Goal: Check status: Check status

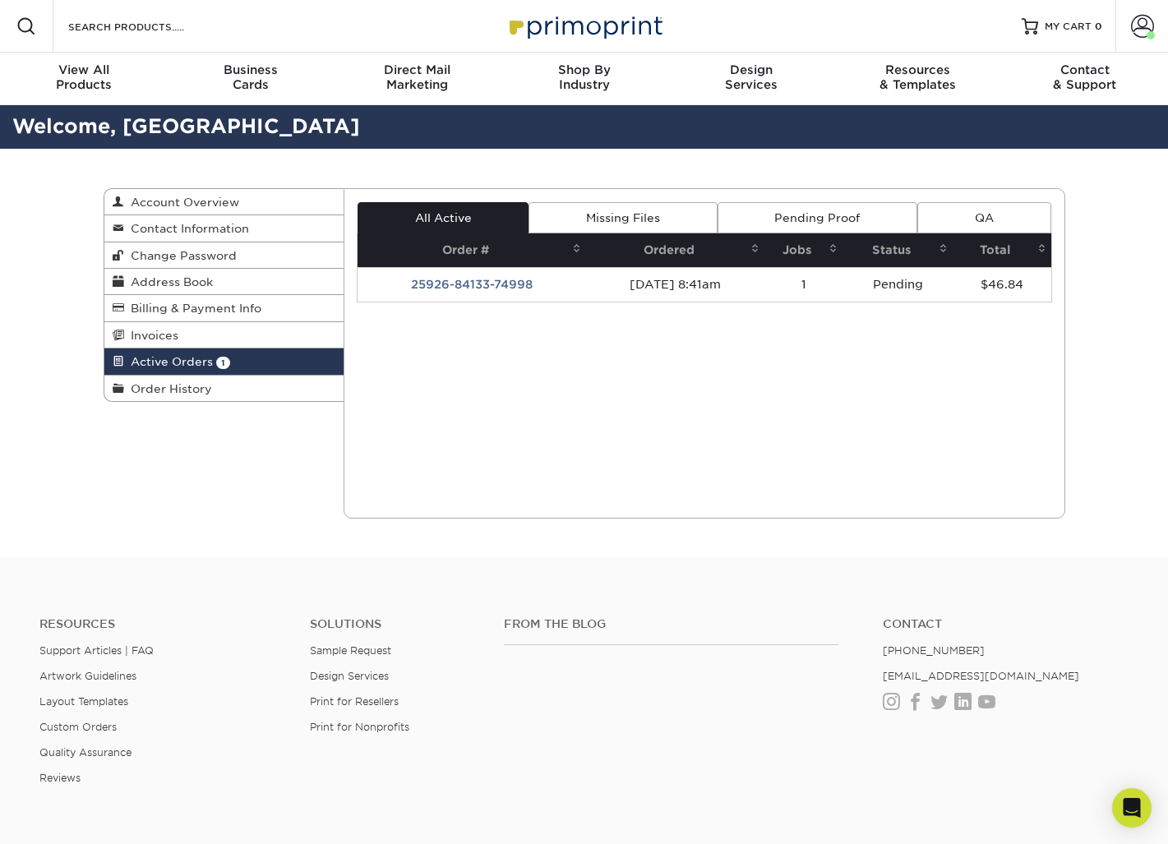
click at [513, 363] on div "All Active Missing Files Pending Proof QA Order # Ordered Jobs Status Total 1" at bounding box center [705, 353] width 696 height 303
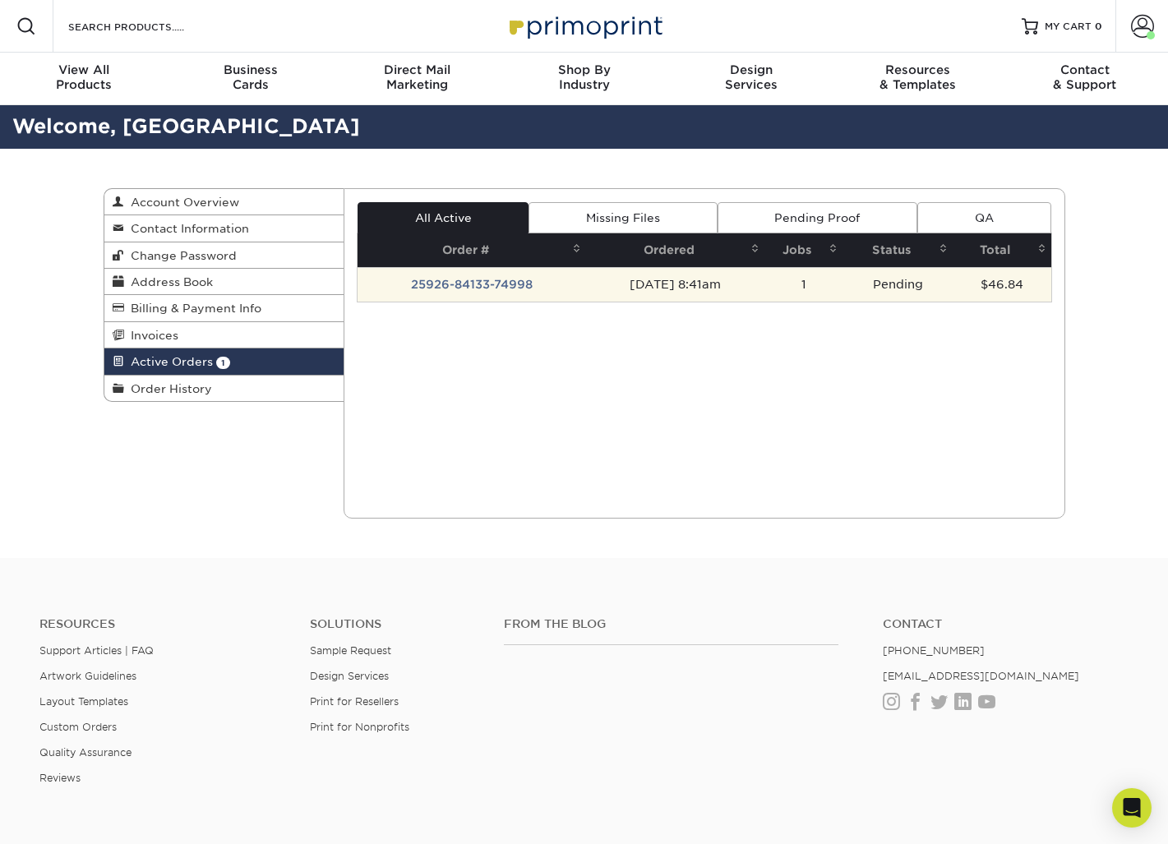
click at [469, 280] on td "25926-84133-74998" at bounding box center [472, 284] width 229 height 35
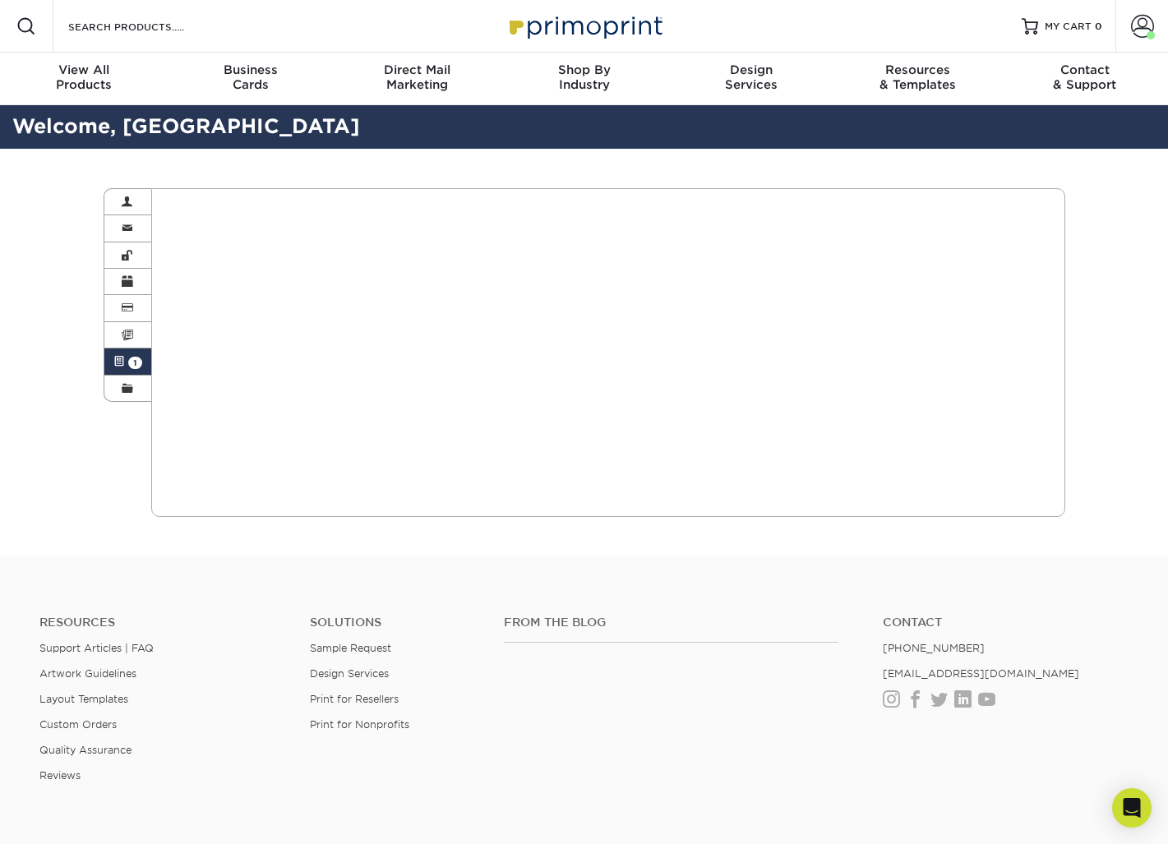
click at [132, 369] on link "Active Orders 1" at bounding box center [128, 362] width 48 height 26
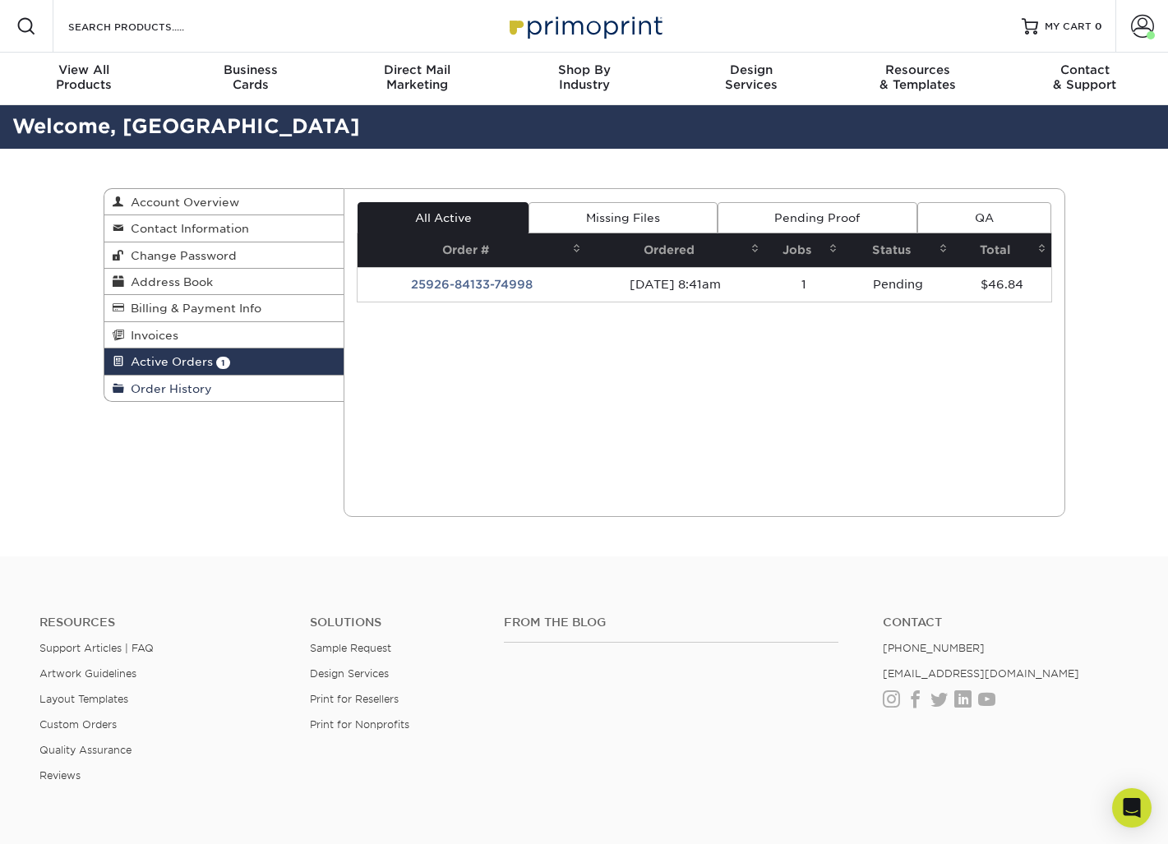
click at [177, 390] on span "Order History" at bounding box center [168, 388] width 88 height 13
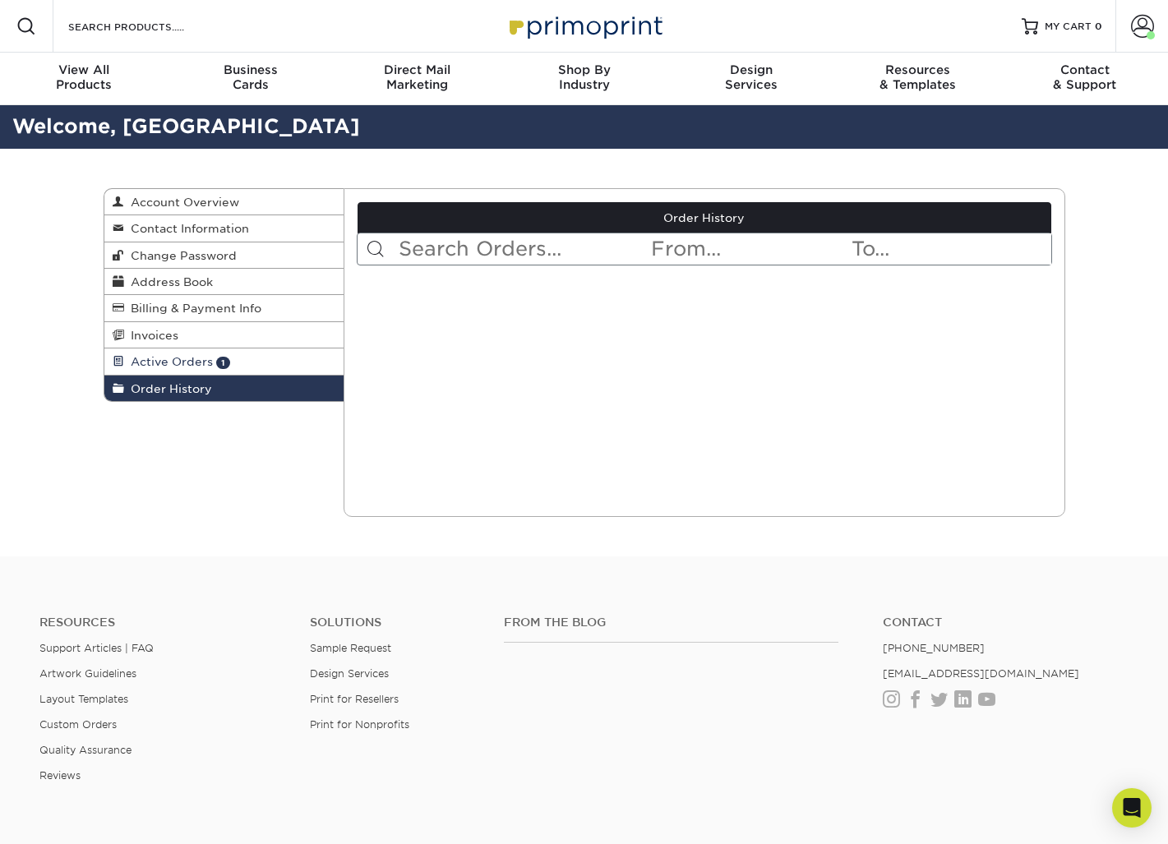
click at [178, 368] on span "Active Orders" at bounding box center [168, 361] width 89 height 13
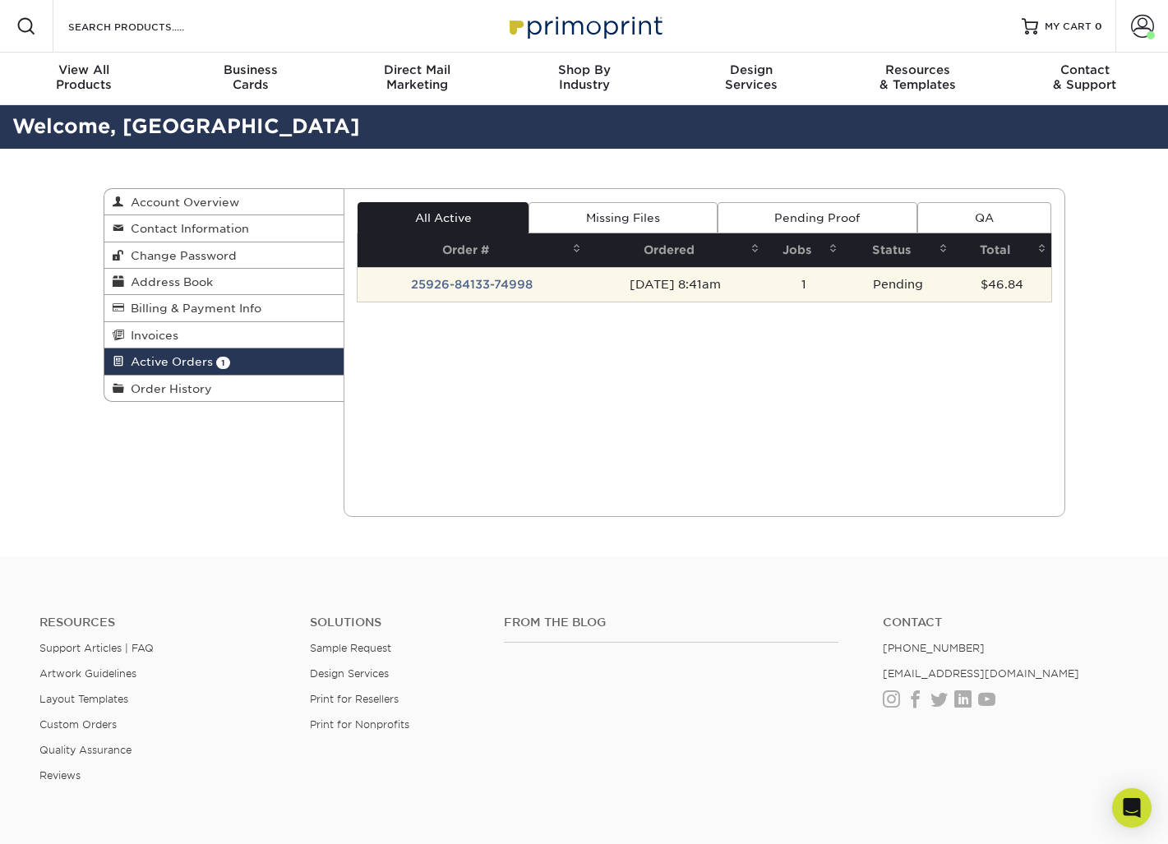
click at [476, 286] on td "25926-84133-74998" at bounding box center [472, 284] width 229 height 35
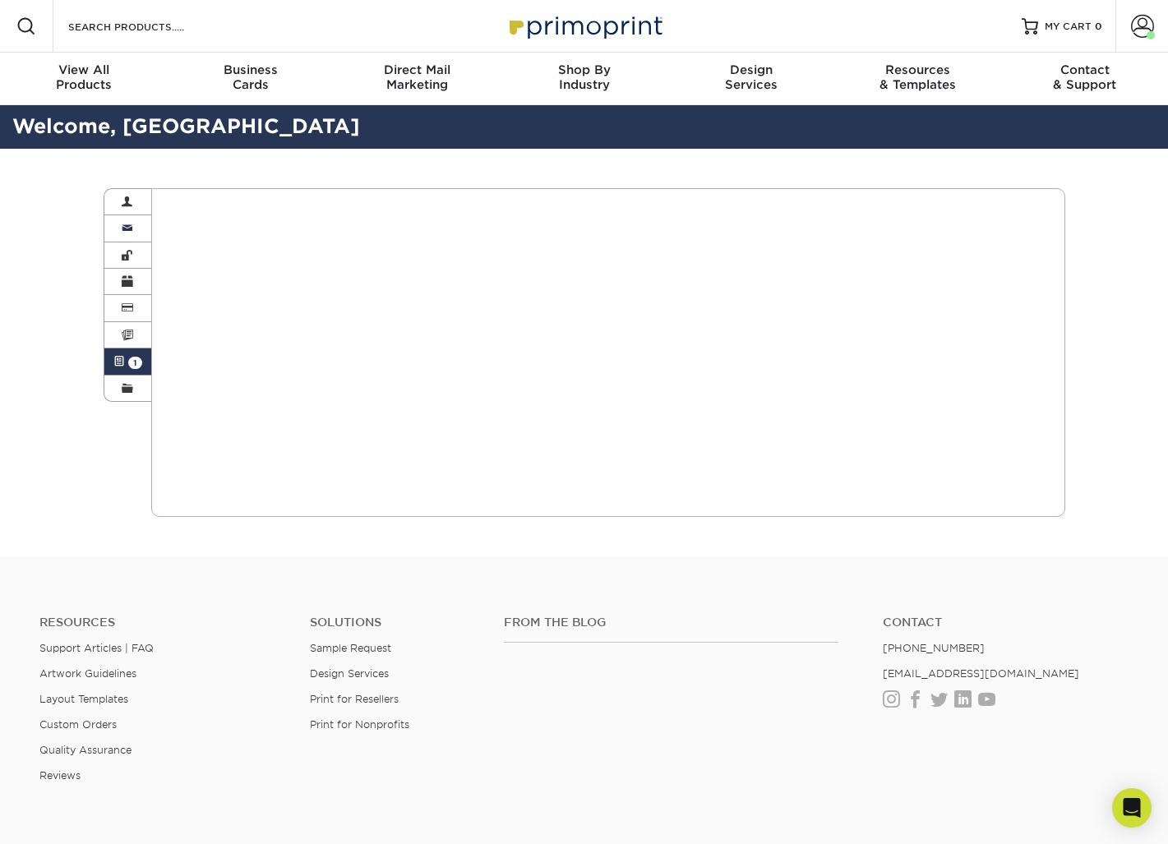
click at [141, 215] on link "Contact Information" at bounding box center [128, 228] width 48 height 26
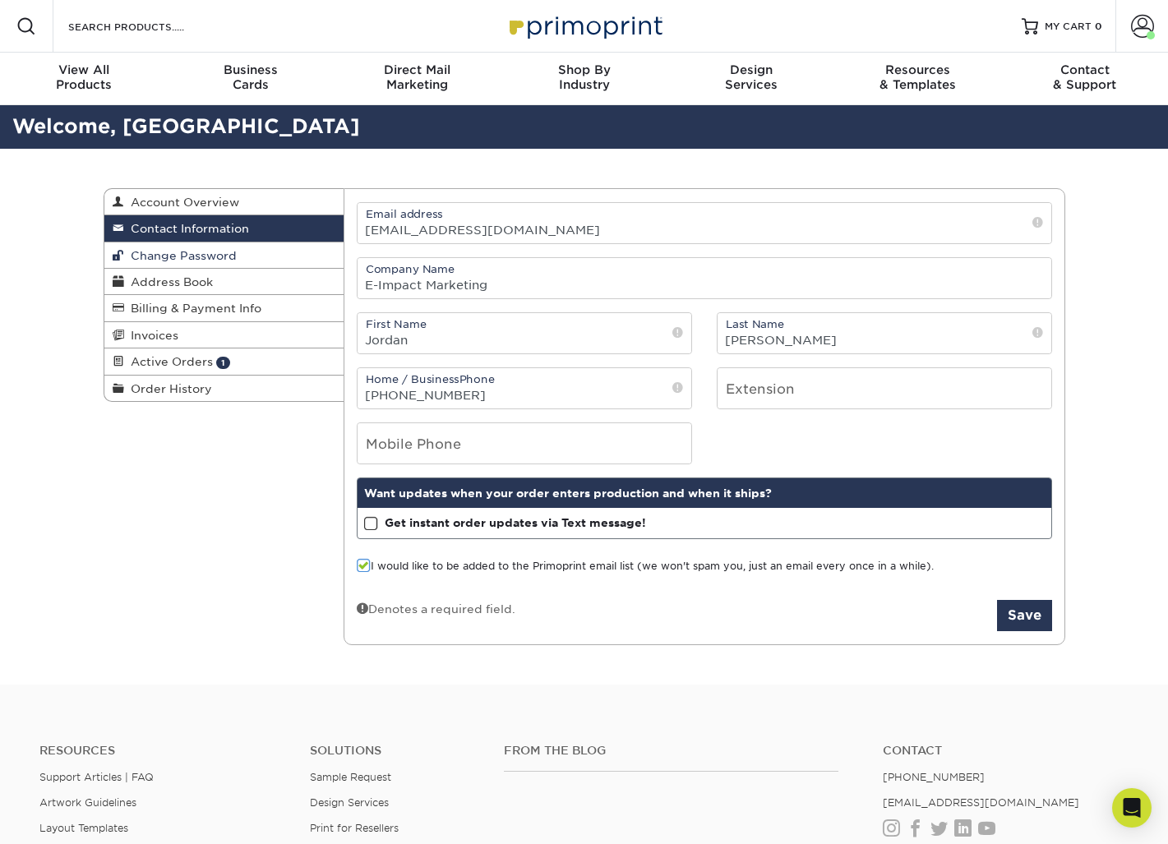
click at [152, 249] on span "Change Password" at bounding box center [180, 255] width 113 height 13
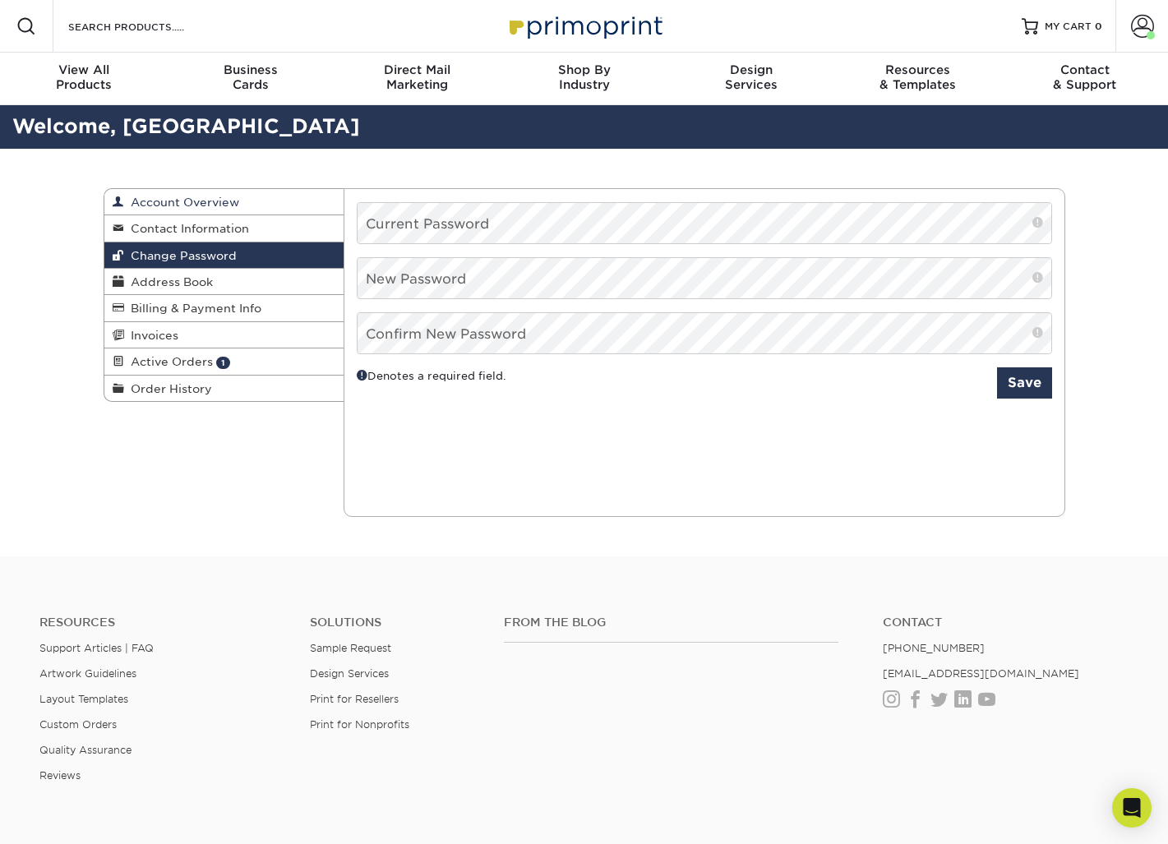
click at [168, 200] on span "Account Overview" at bounding box center [181, 202] width 115 height 13
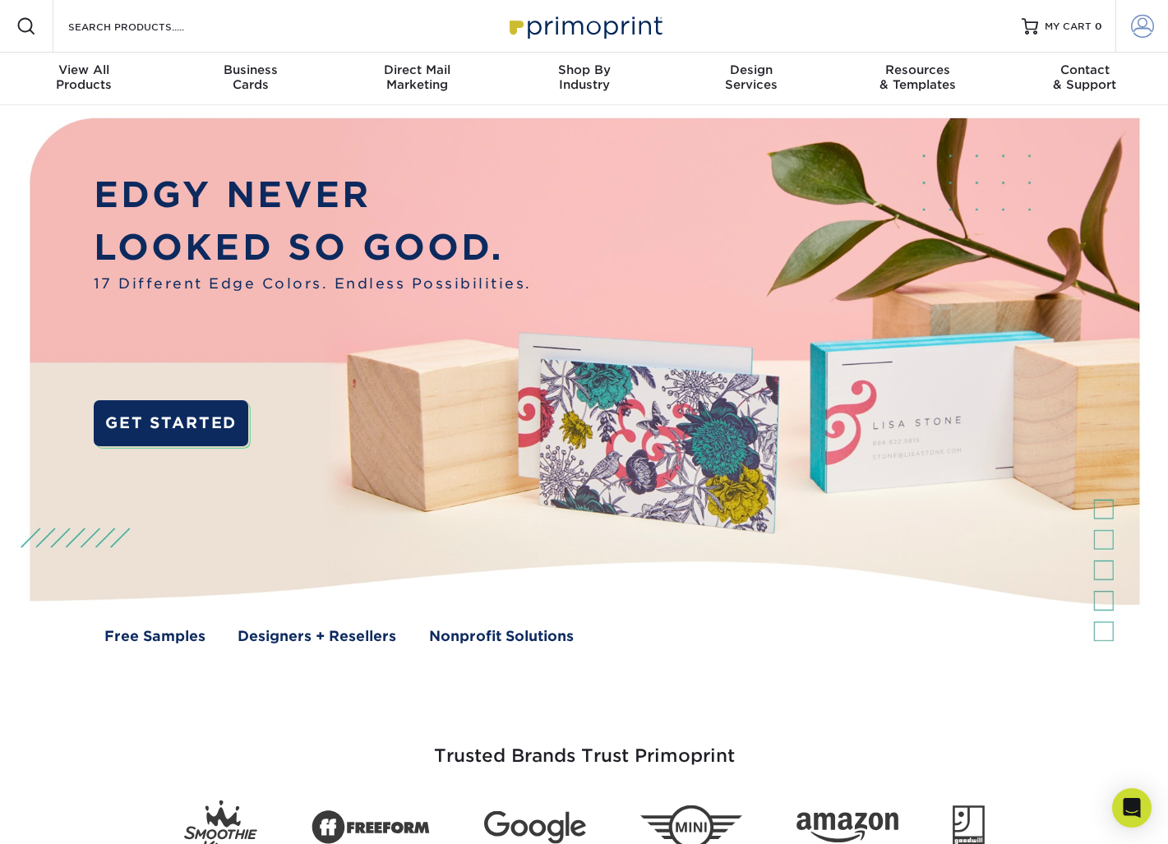
type input "jordan@eimpact.marketing"
click at [937, 31] on span at bounding box center [1142, 26] width 23 height 23
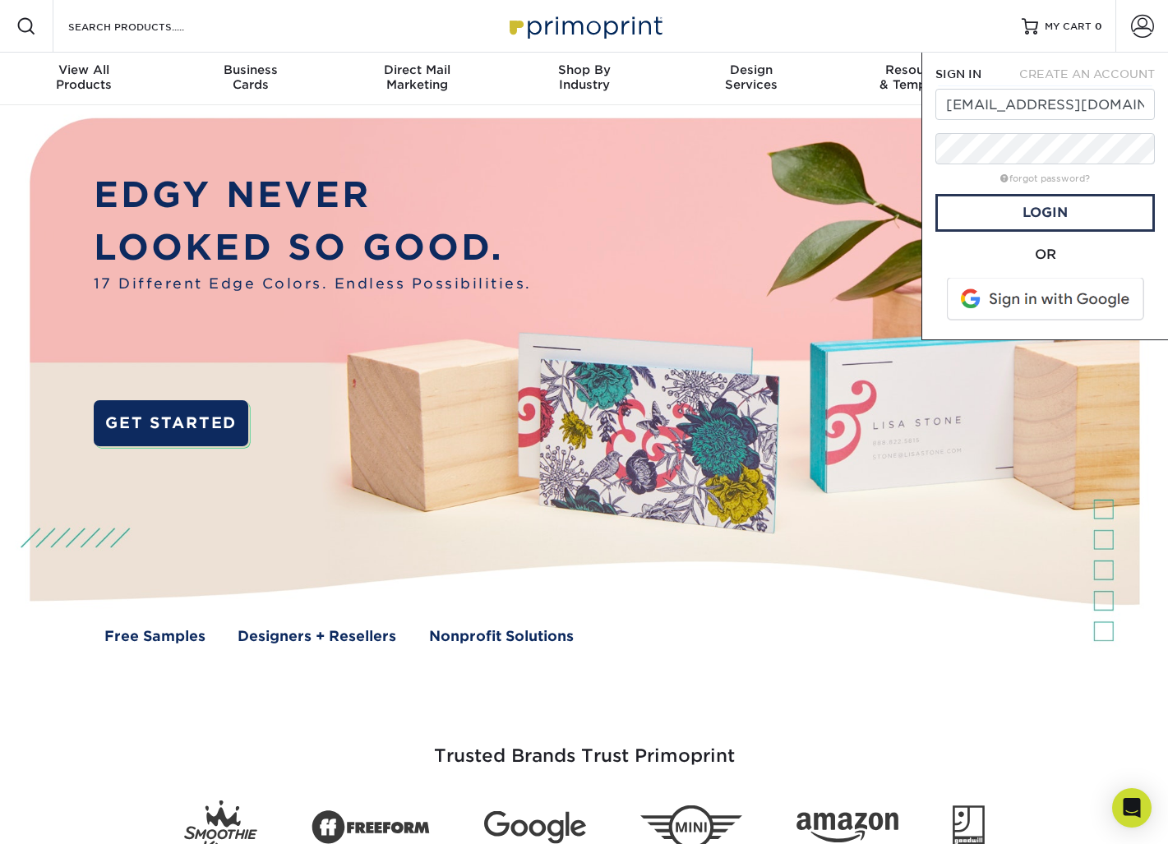
click at [937, 291] on span at bounding box center [1047, 299] width 210 height 43
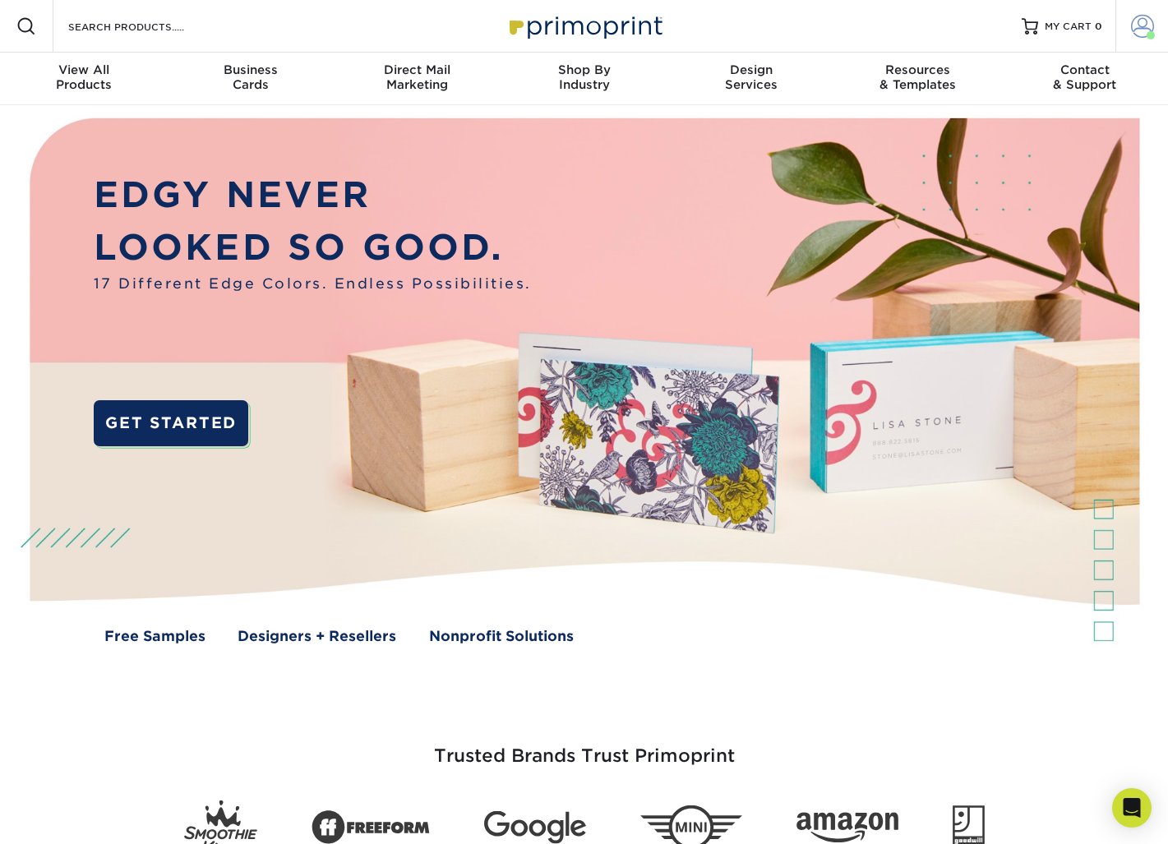
click at [1143, 36] on span at bounding box center [1142, 26] width 23 height 23
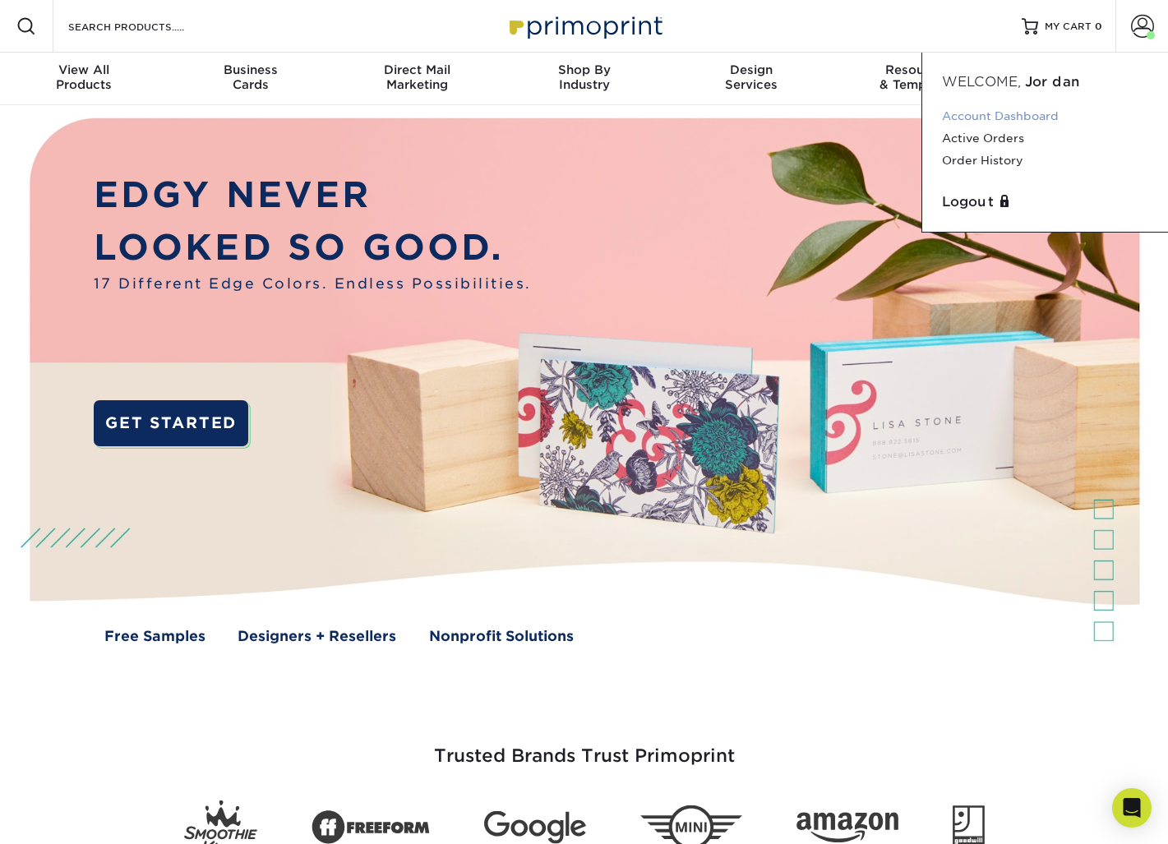
click at [1015, 115] on link "Account Dashboard" at bounding box center [1045, 116] width 206 height 22
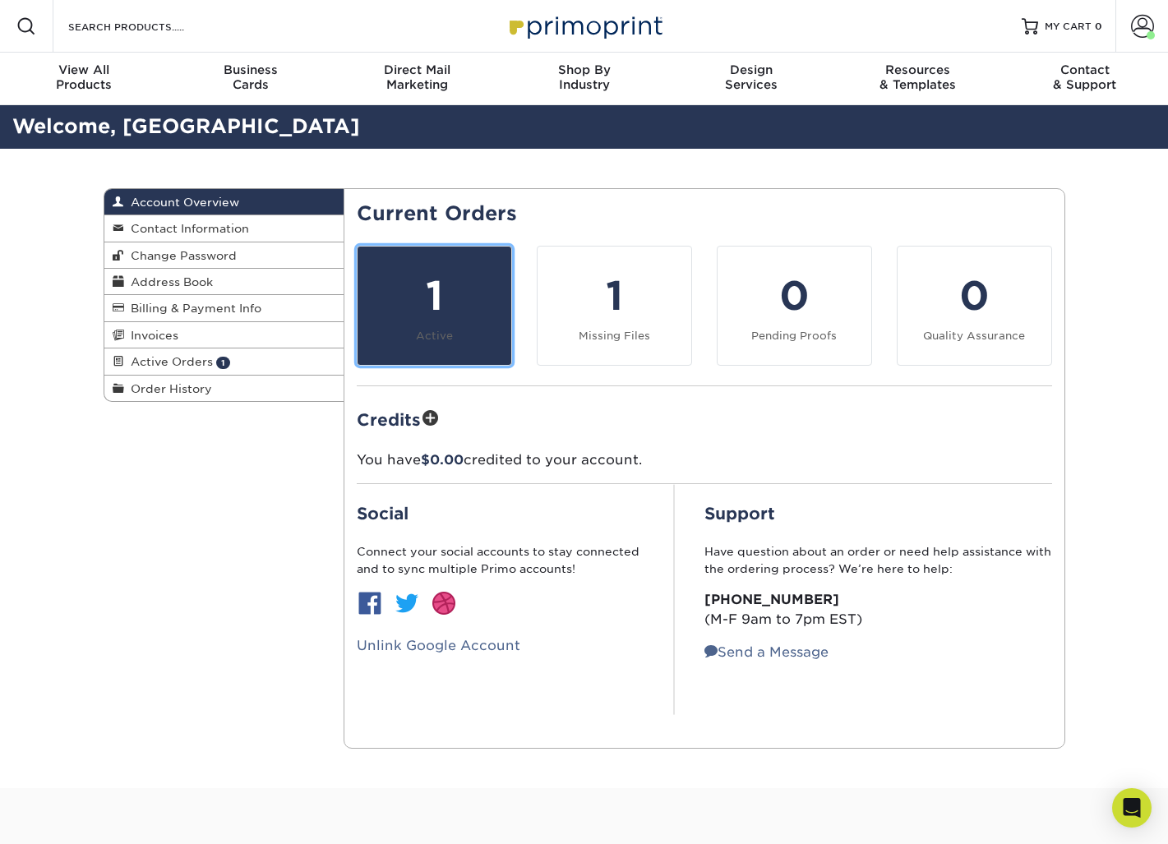
click at [461, 302] on div "1" at bounding box center [435, 295] width 134 height 59
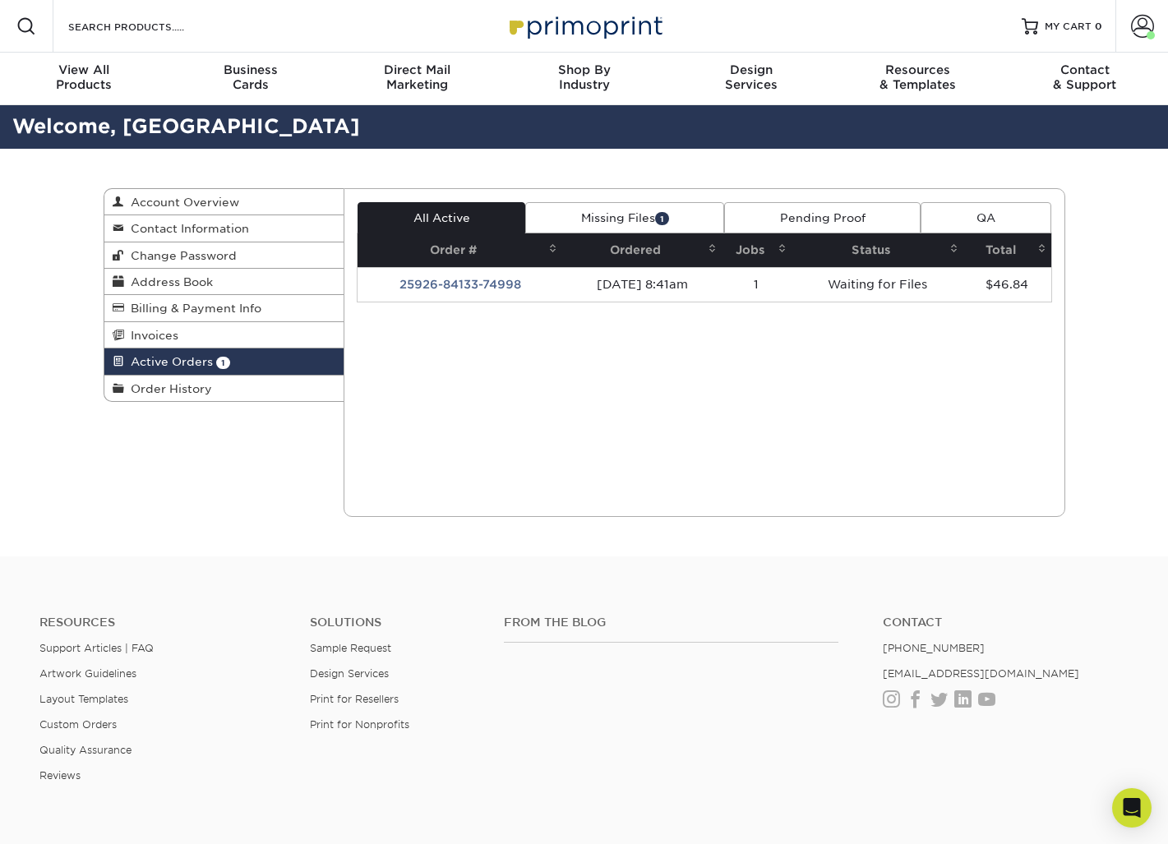
click at [606, 218] on link "Missing Files 1" at bounding box center [624, 217] width 199 height 31
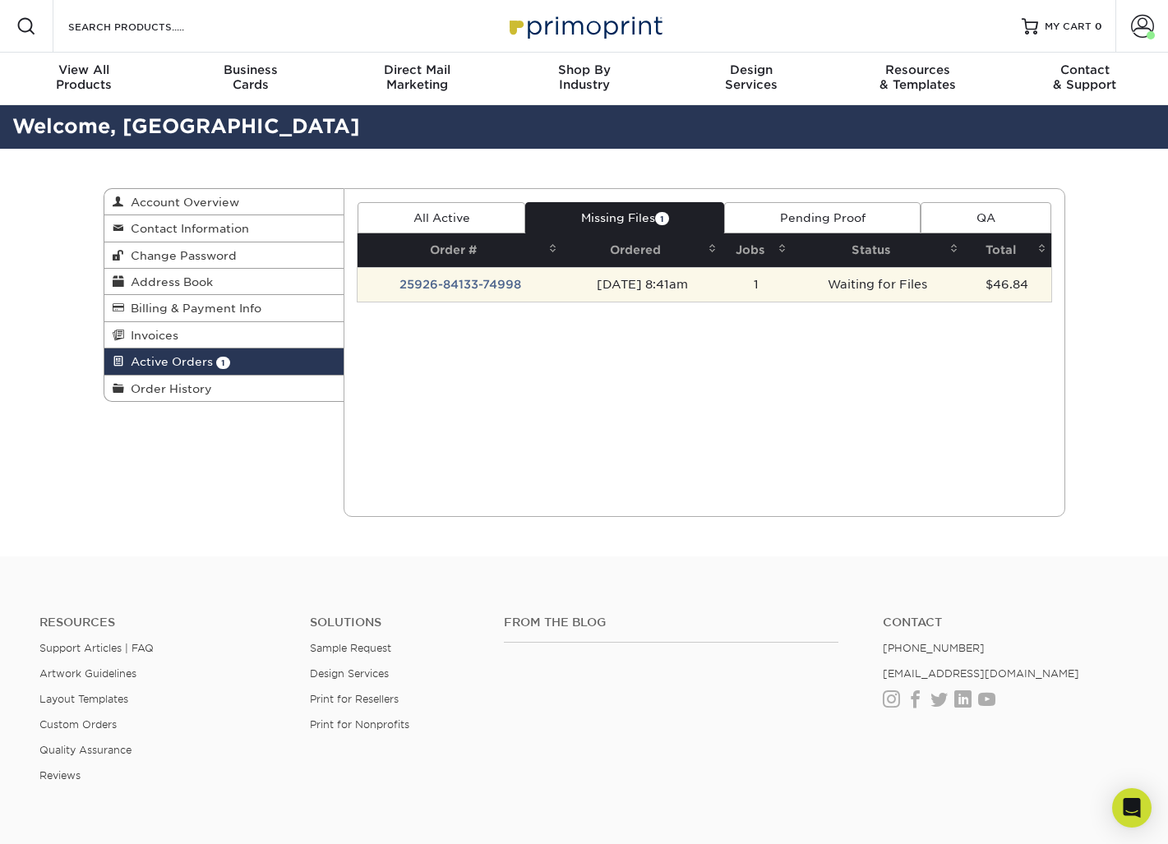
click at [480, 290] on td "25926-84133-74998" at bounding box center [460, 284] width 205 height 35
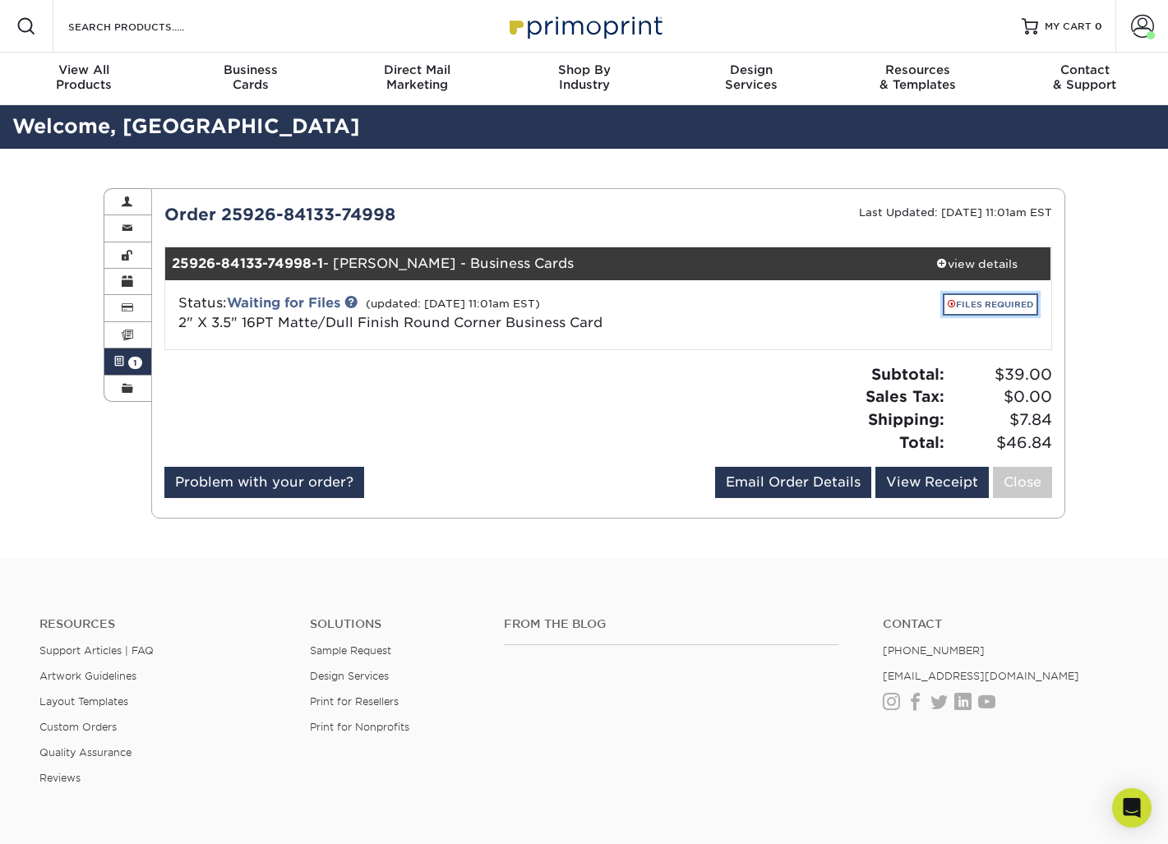
click at [972, 303] on link "FILES REQUIRED" at bounding box center [990, 305] width 95 height 22
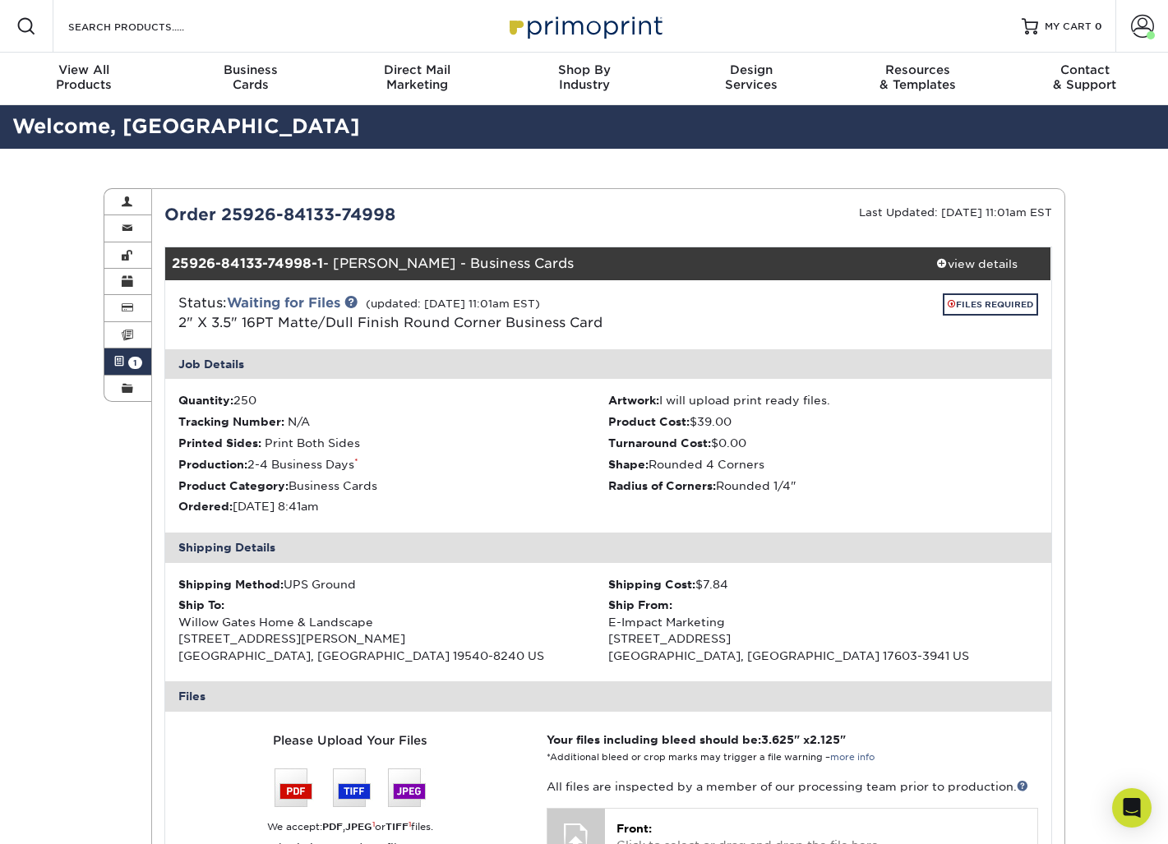
click at [38, 558] on div "Active Orders Account Overview Contact Information Change Password Address Book…" at bounding box center [584, 720] width 1168 height 1142
click at [987, 310] on link "FILES REQUIRED" at bounding box center [990, 305] width 95 height 22
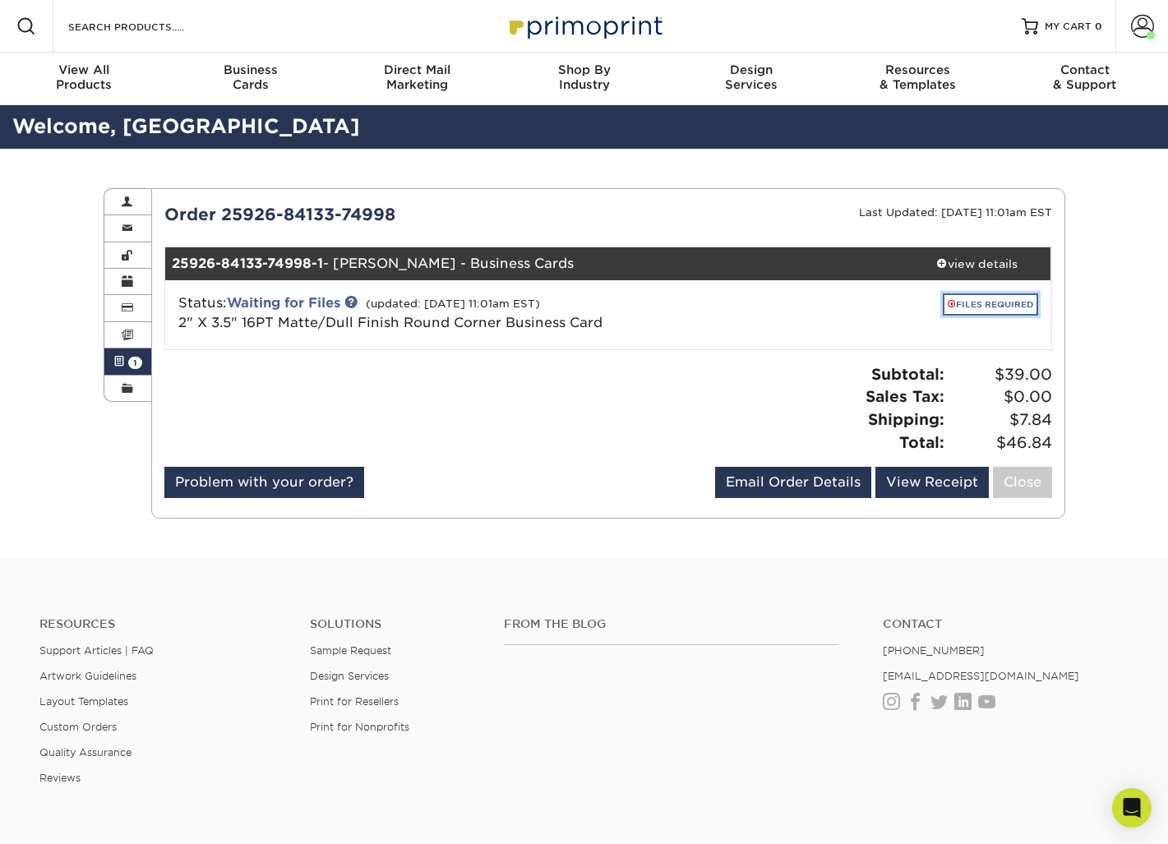
click at [974, 304] on link "FILES REQUIRED" at bounding box center [990, 305] width 95 height 22
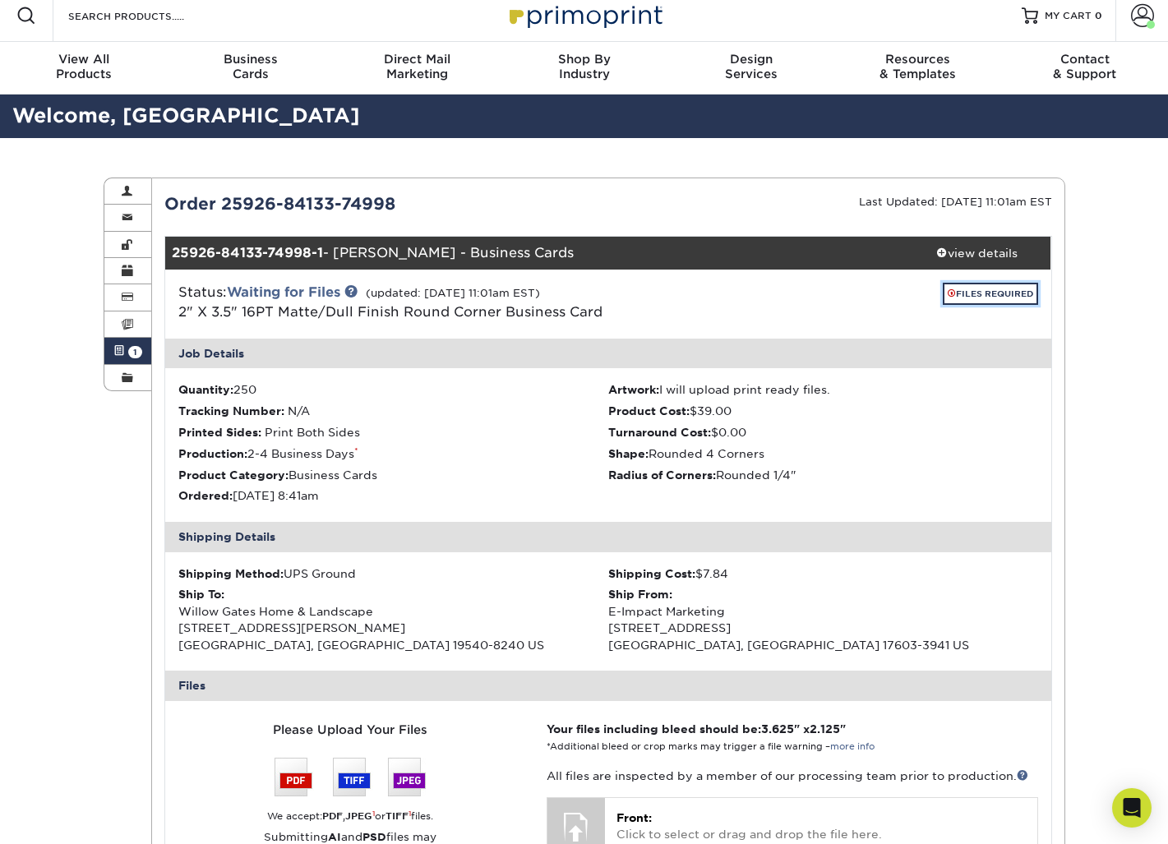
scroll to position [32, 0]
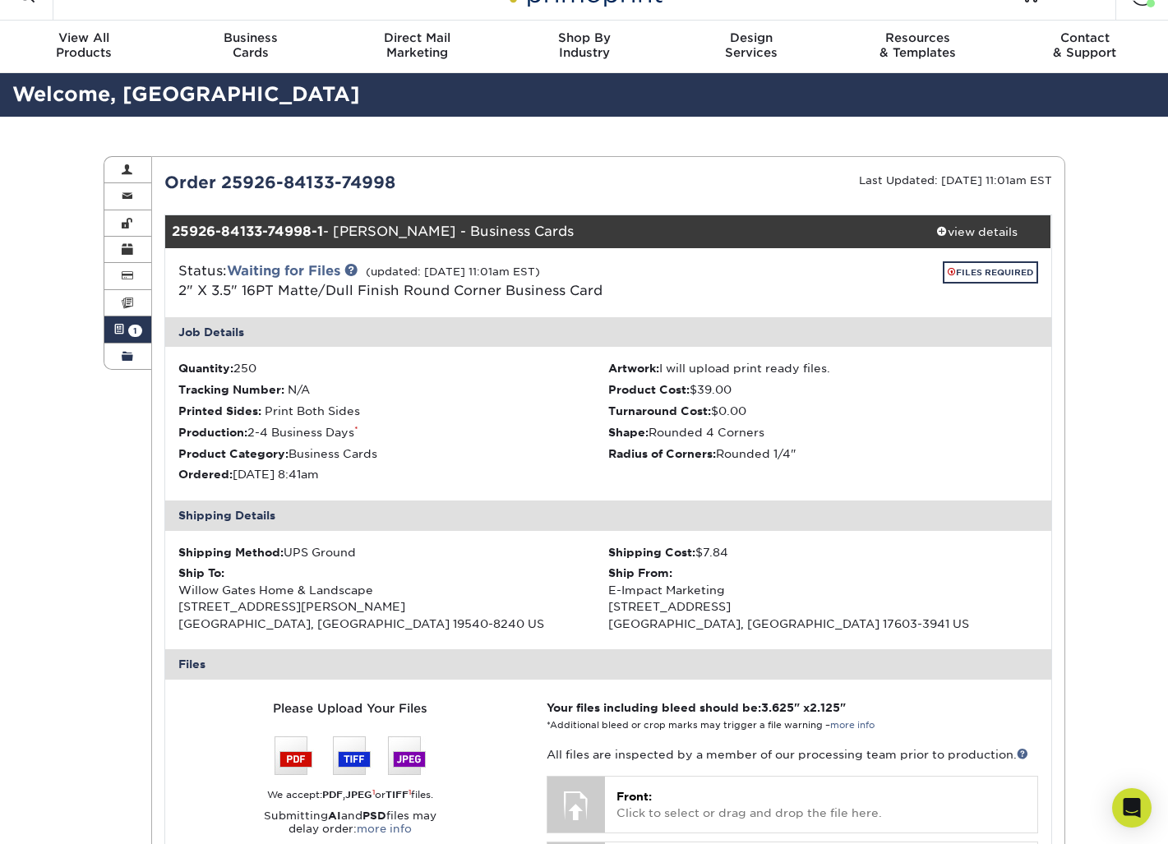
click at [132, 360] on span at bounding box center [128, 356] width 12 height 13
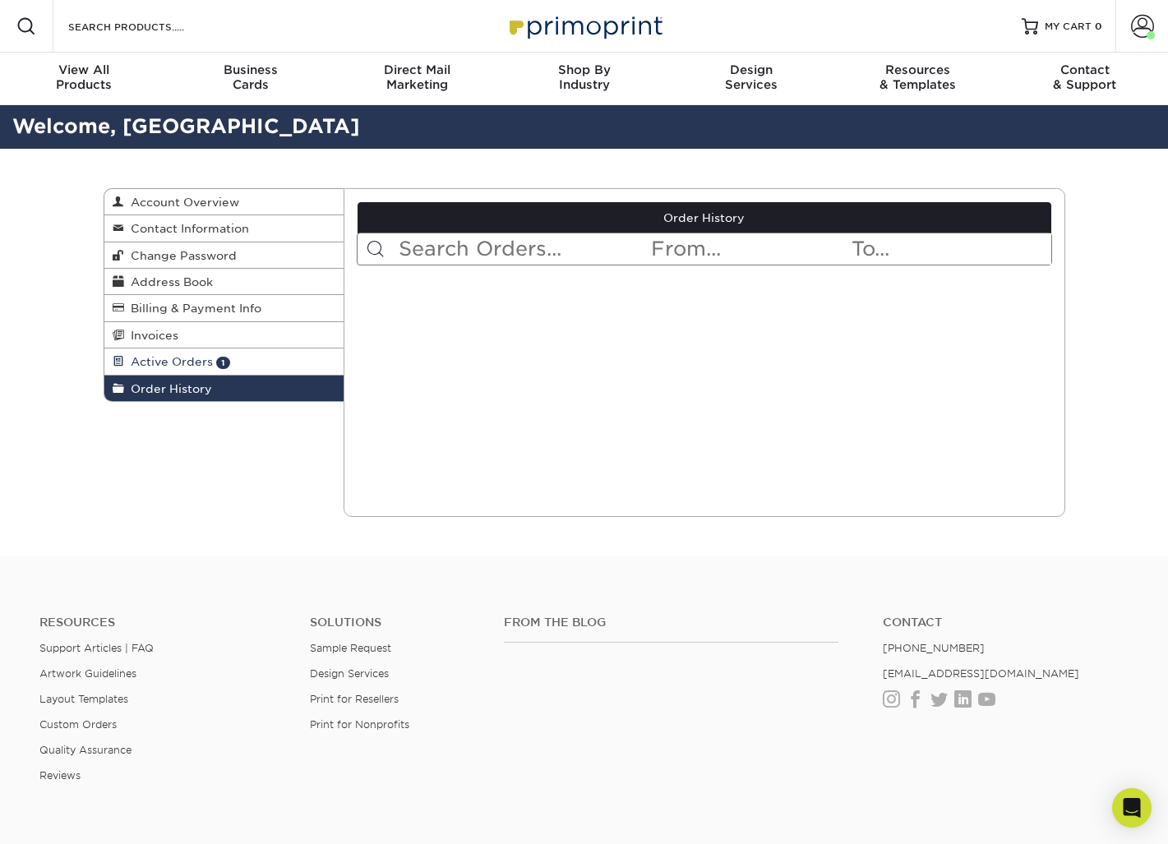
click at [136, 355] on span "Active Orders" at bounding box center [168, 361] width 89 height 13
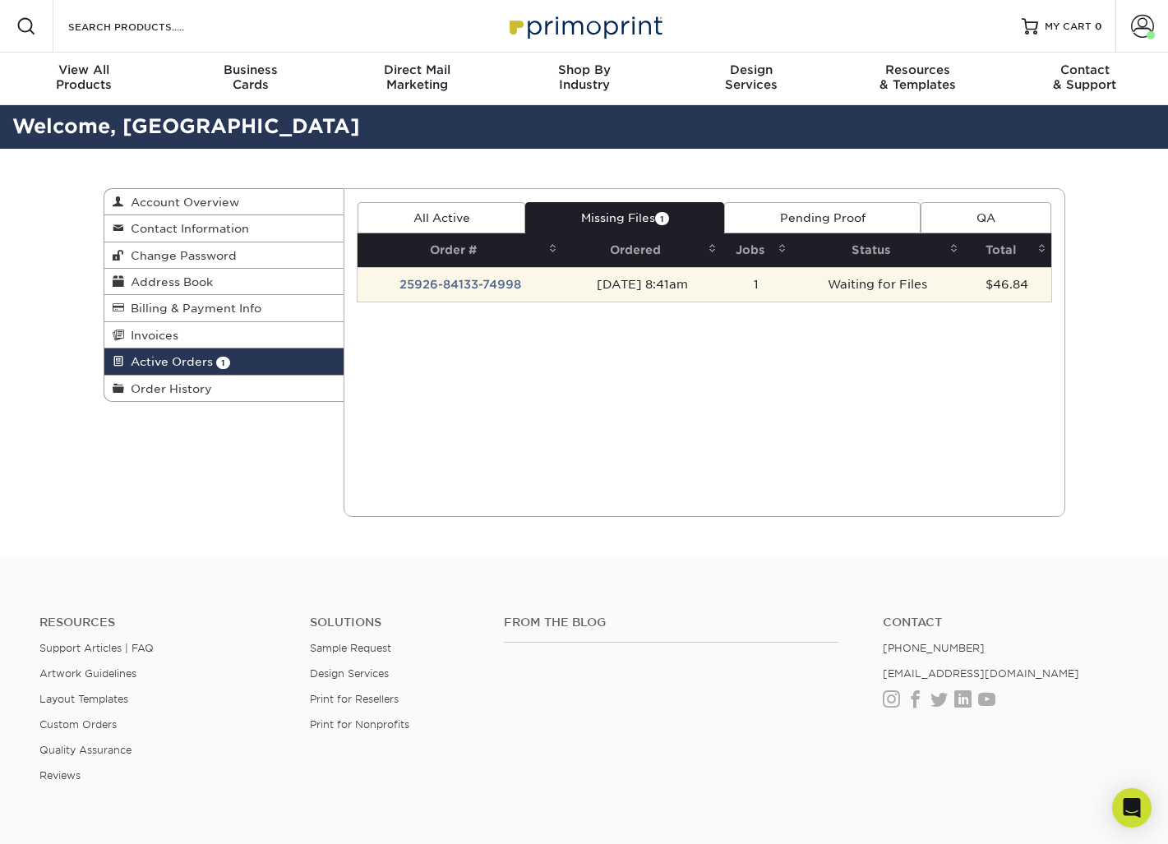
click at [465, 289] on td "25926-84133-74998" at bounding box center [460, 284] width 205 height 35
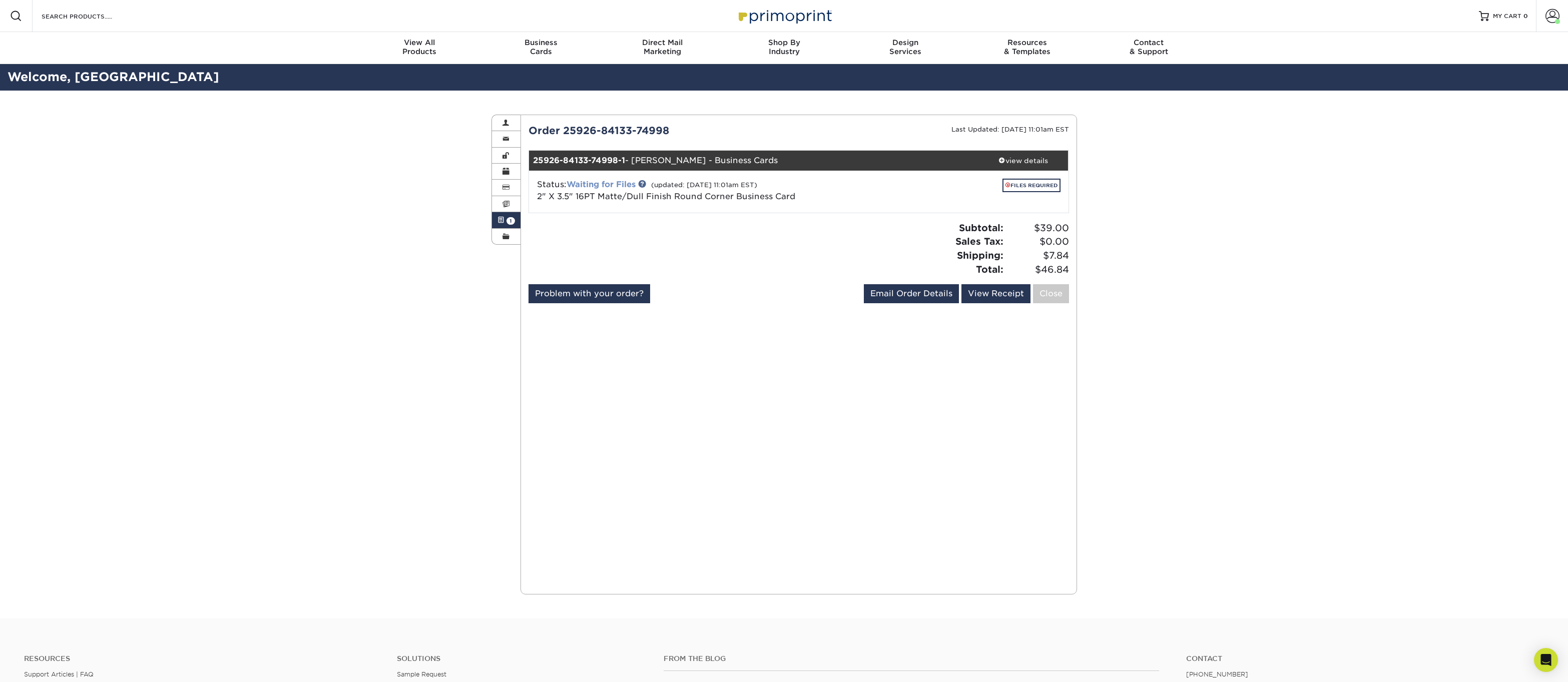
click at [601, 180] on link "Waiting for Files" at bounding box center [601, 184] width 69 height 10
